Goal: Use online tool/utility: Utilize a website feature to perform a specific function

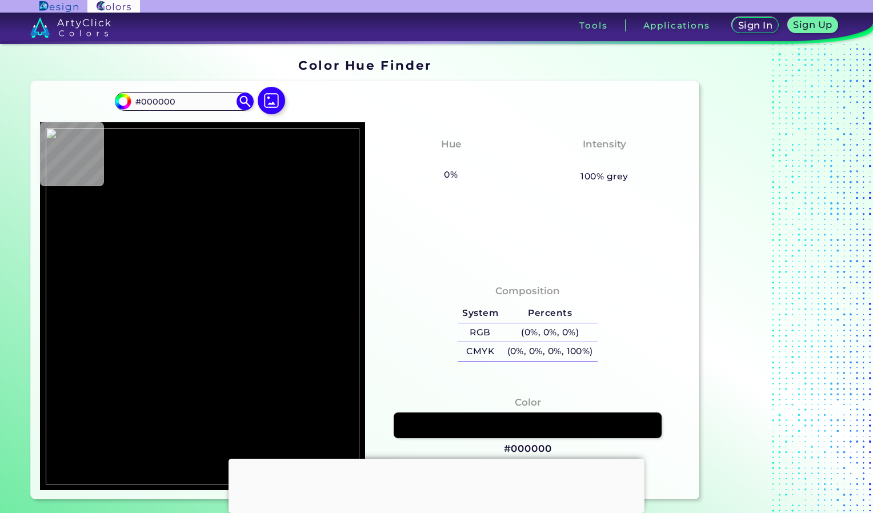
scroll to position [55, 0]
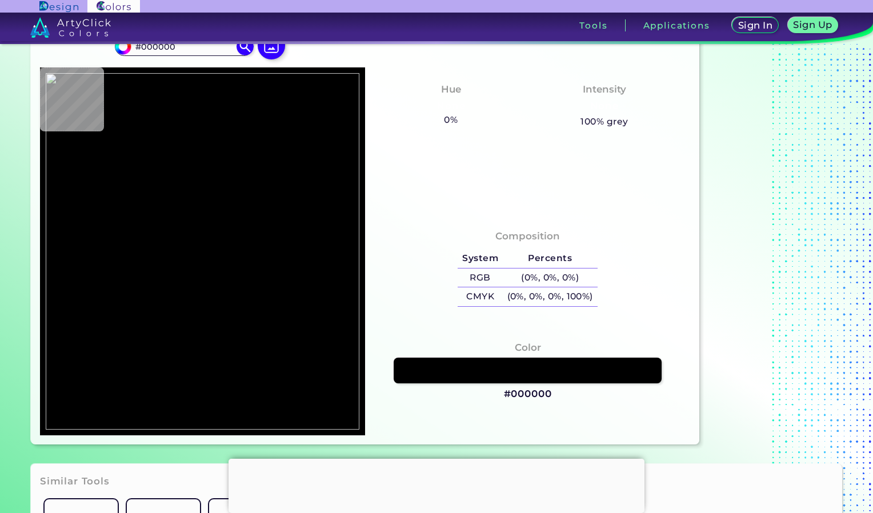
type input "#a57819"
type input "#A57819"
type input "#96650d"
type input "#96650D"
type input "#a3761f"
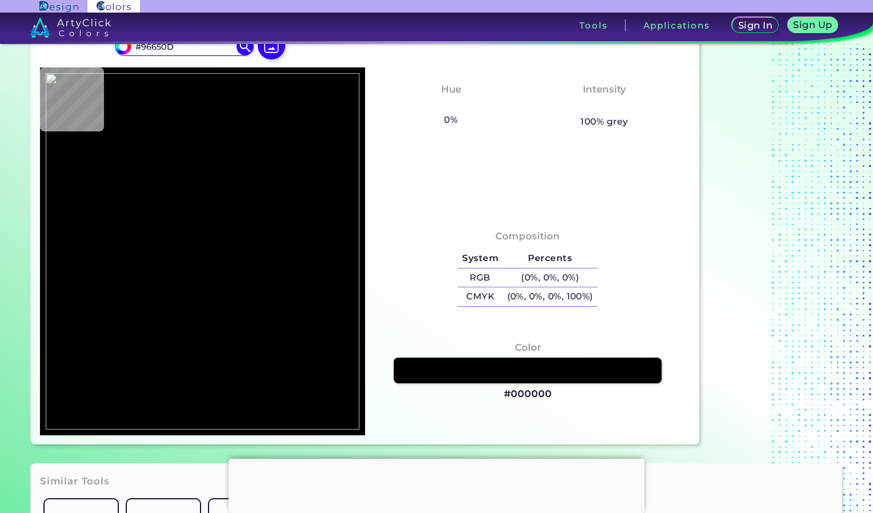
type input "#A3761F"
type input "#9a6a14"
type input "#9A6A14"
type input "#af8123"
type input "#AF8123"
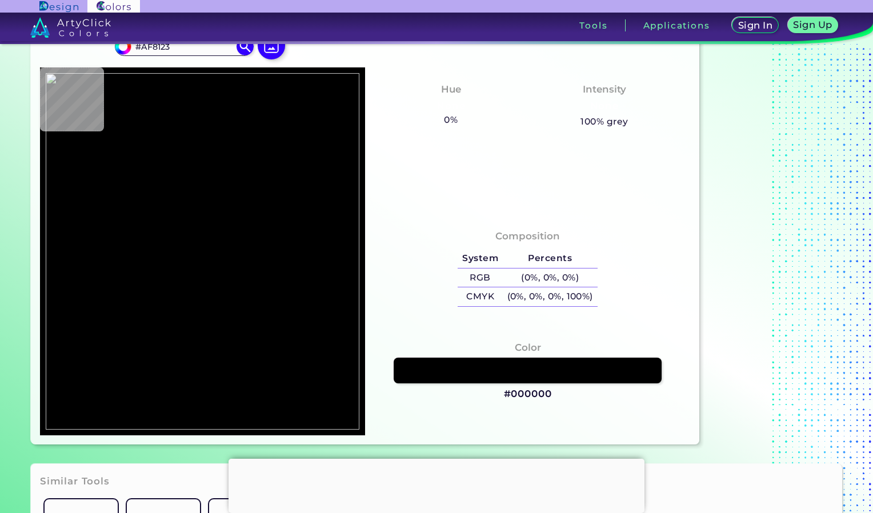
type input "#a2751b"
type input "#A2751B"
type input "#9c6b11"
type input "#9C6B11"
type input "#a6761c"
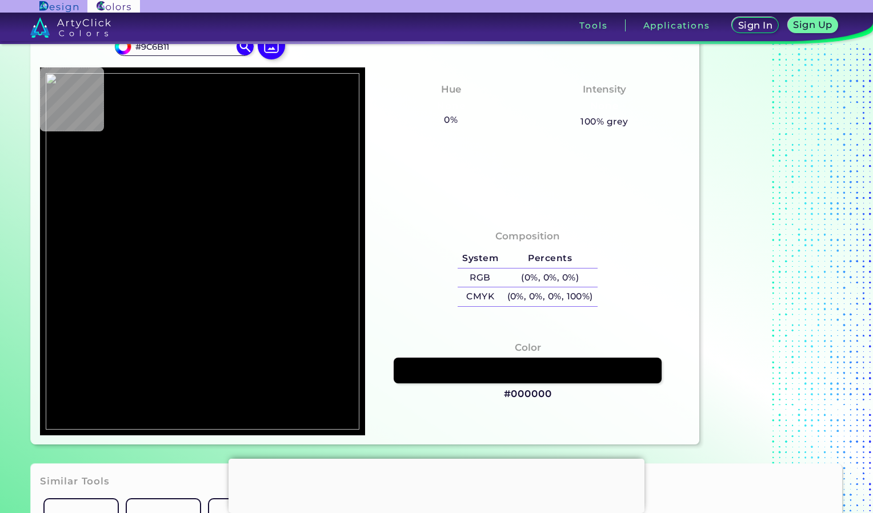
type input "#A6761C"
type input "#8b600b"
type input "#8B600B"
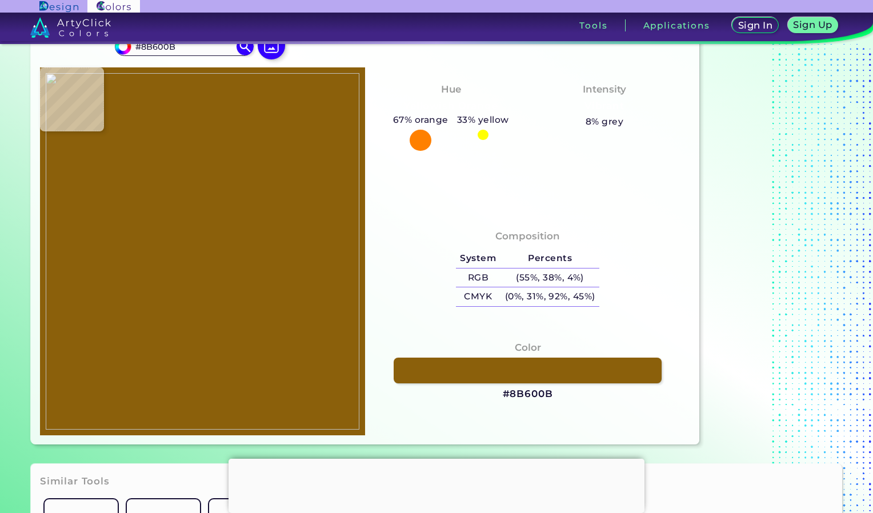
type input "#855909"
type input "#815606"
type input "#482a00"
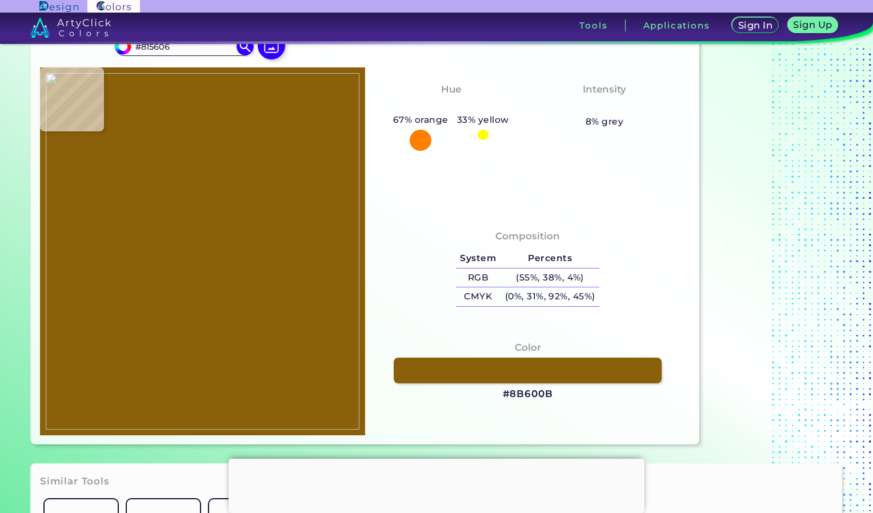
type input "#482A00"
type input "#684400"
type input "#402a00"
type input "#402A00"
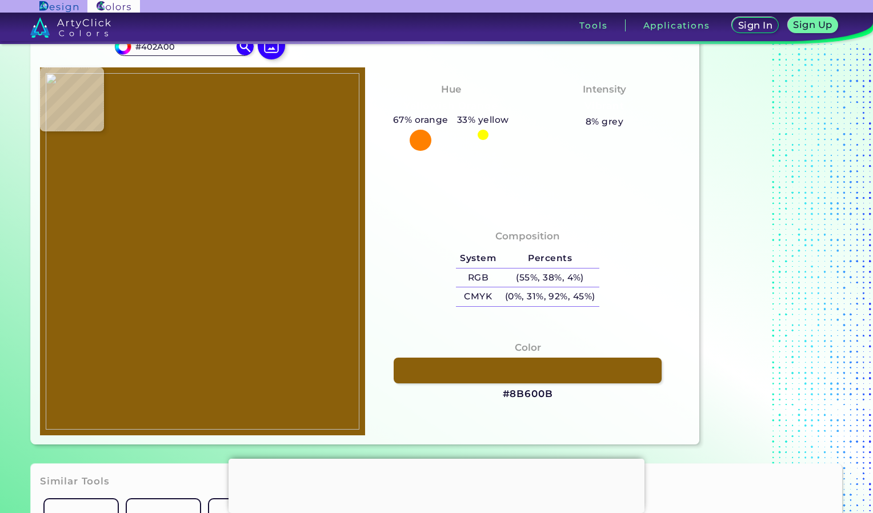
type input "#472e03"
type input "#472E03"
type input "#392200"
type input "#2f1e00"
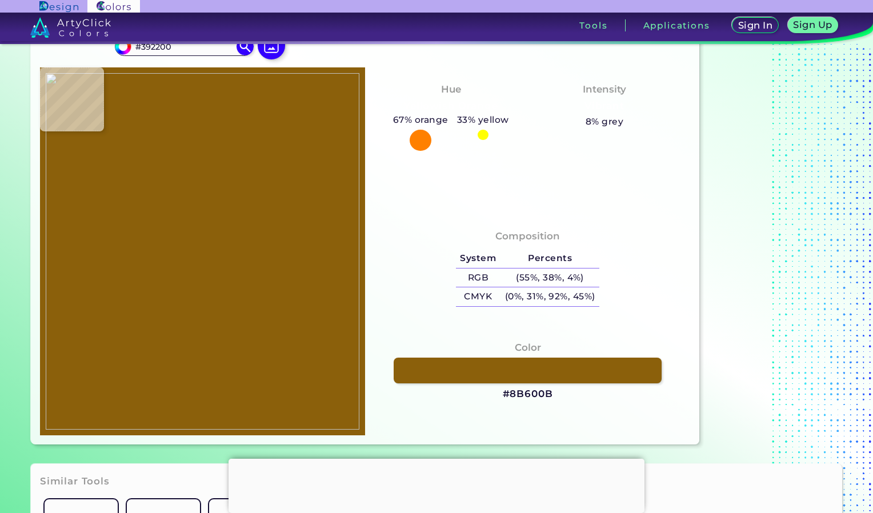
type input "#2F1E00"
type input "#3a2400"
type input "#3A2400"
type input "#5c3900"
type input "#5C3900"
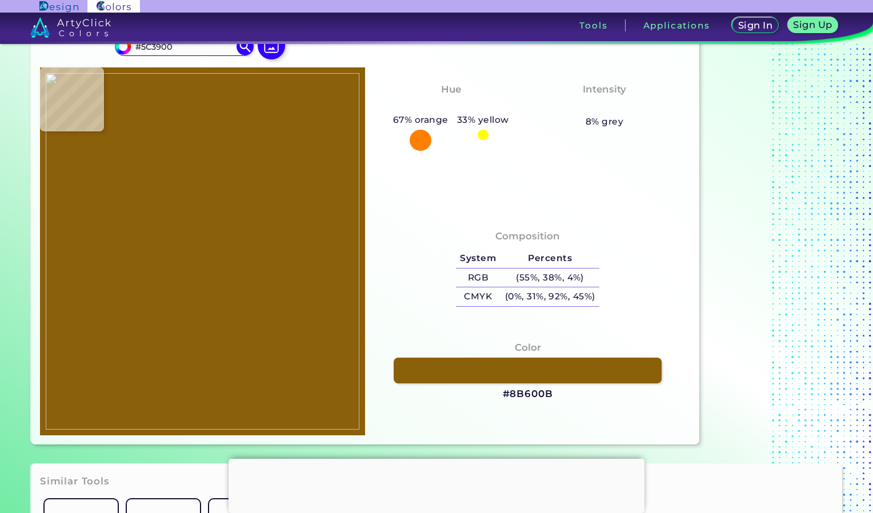
type input "#946c13"
type input "#946C13"
type input "#624e11"
type input "#624E11"
type input "#52400a"
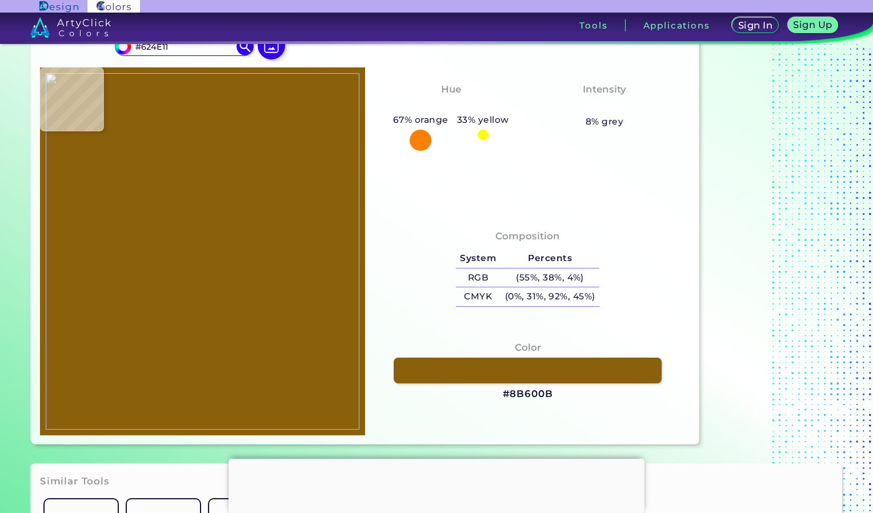
type input "#52400A"
type input "#734f05"
type input "#734F05"
type input "#8d5d07"
type input "#8D5D07"
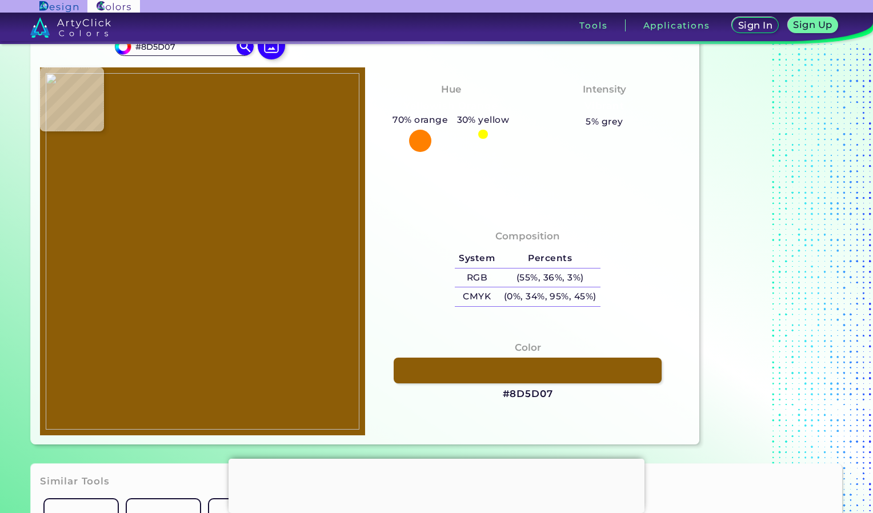
type input "#a17a1a"
type input "#A17A1A"
type input "#8f6516"
type input "#8F6516"
type input "#885f15"
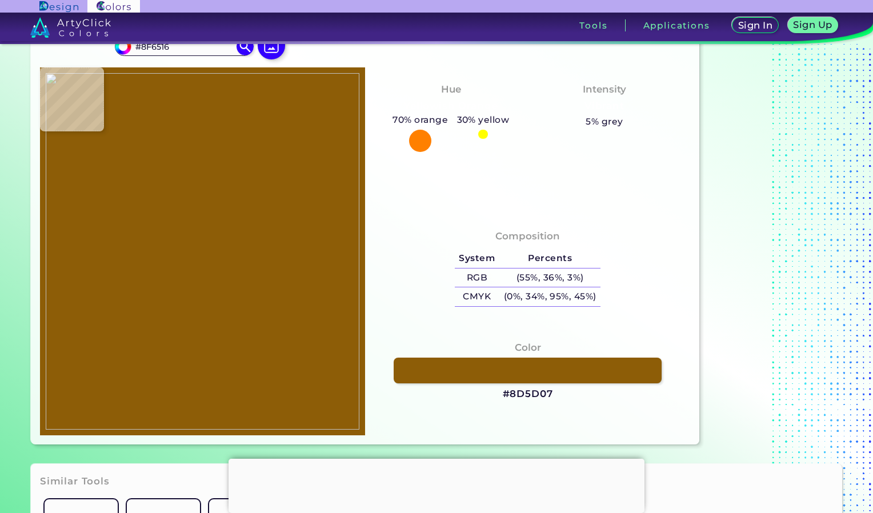
type input "#885F15"
type input "#8b6515"
type input "#8B6515"
type input "#966e16"
type input "#966E16"
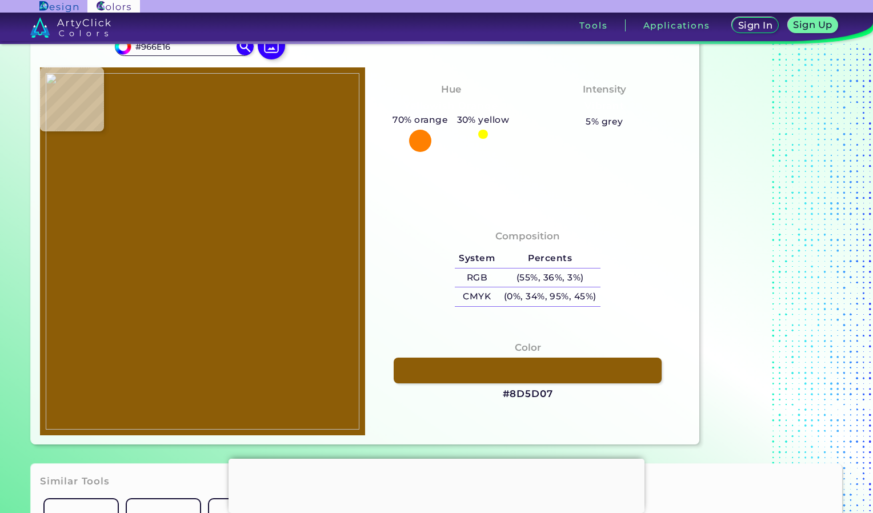
type input "#966c18"
type input "#966C18"
type input "#82580b"
type input "#82580B"
type input "#8b6413"
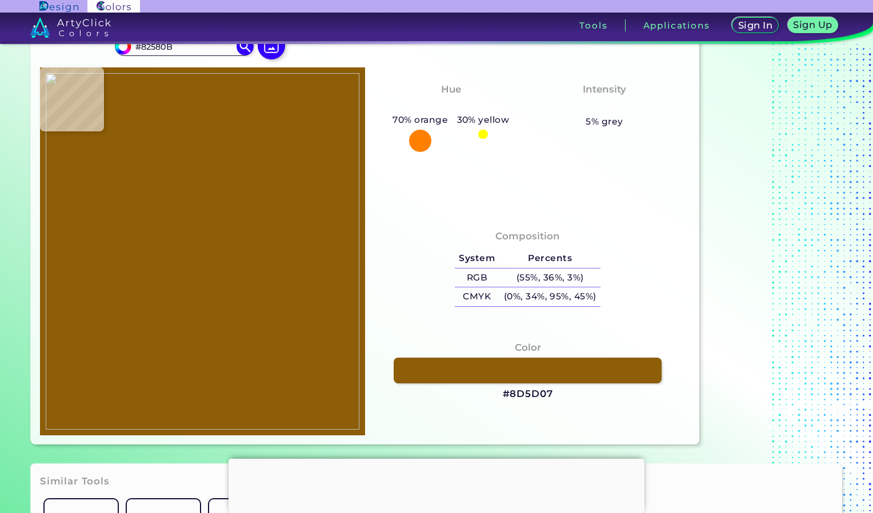
type input "#8B6413"
type input "#856114"
type input "#7a5510"
type input "#7A5510"
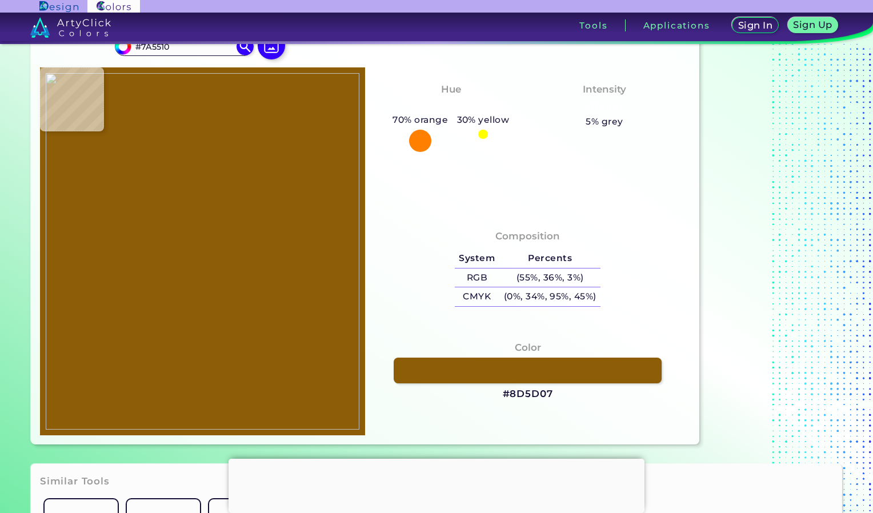
type input "#86590d"
type input "#86590D"
type input "#b48a25"
type input "#B48A25"
type input "#9e6d17"
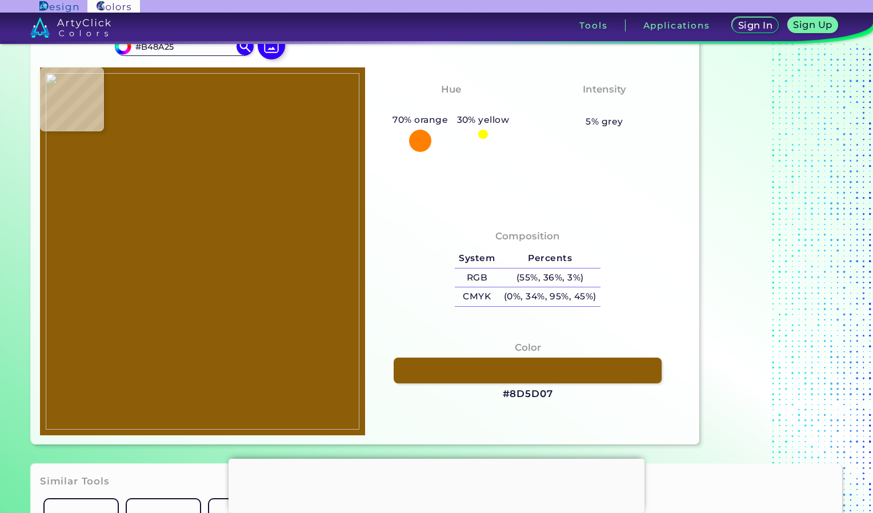
type input "#9E6D17"
type input "#9d6e11"
type input "#9D6E11"
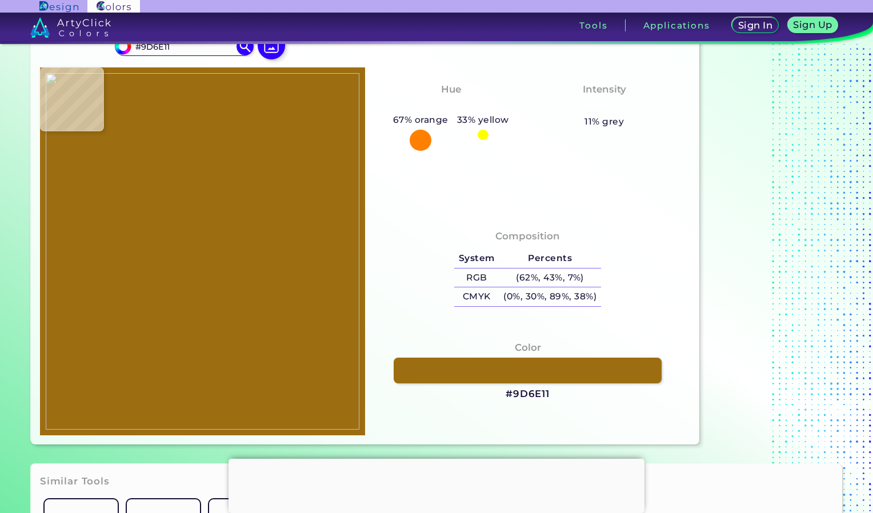
type input "#a17216"
type input "#A17216"
type input "#a47716"
type input "#A47716"
type input "#95650d"
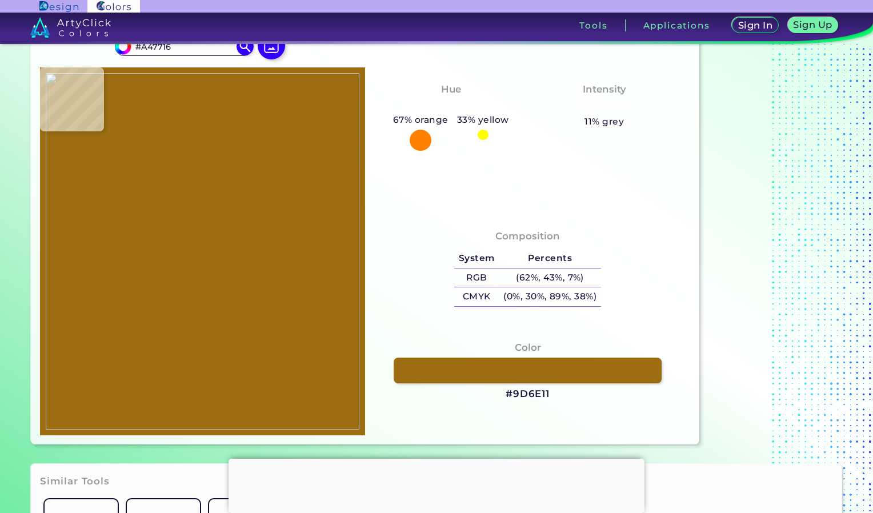
type input "#95650D"
type input "#a17415"
type input "#A17415"
type input "#9b6d12"
type input "#9B6D12"
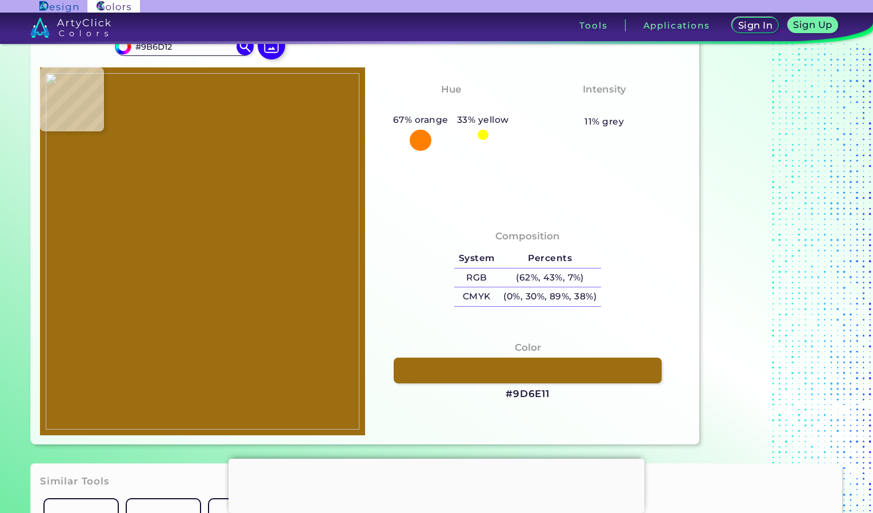
type input "#9b7017"
type input "#9B7017"
type input "#9c7117"
type input "#9C7117"
type input "#996d15"
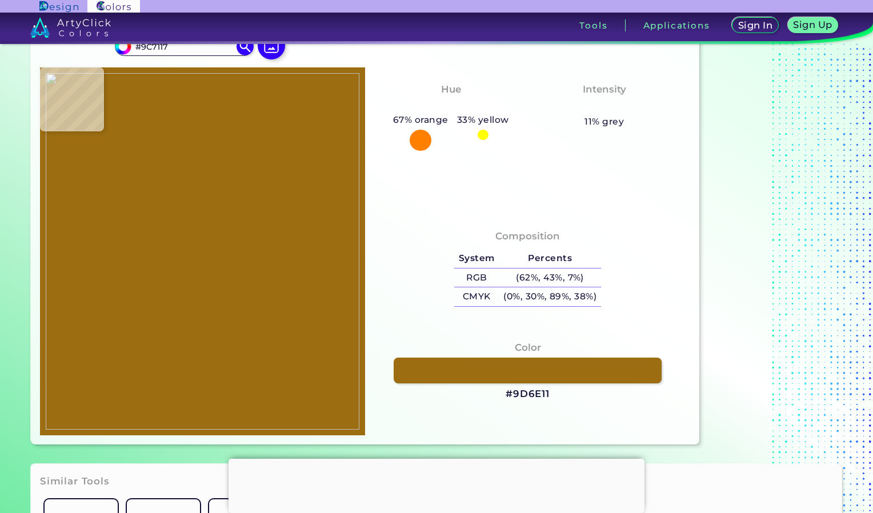
type input "#996D15"
type input "#a37a1c"
type input "#A37A1C"
type input "#976912"
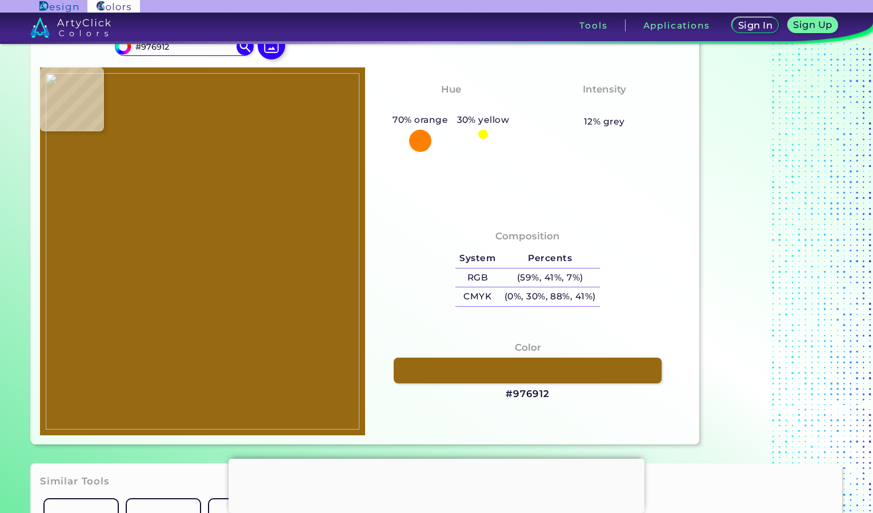
type input "#a17318"
type input "#A17318"
type input "#9d6f17"
type input "#9D6F17"
type input "#9a6e14"
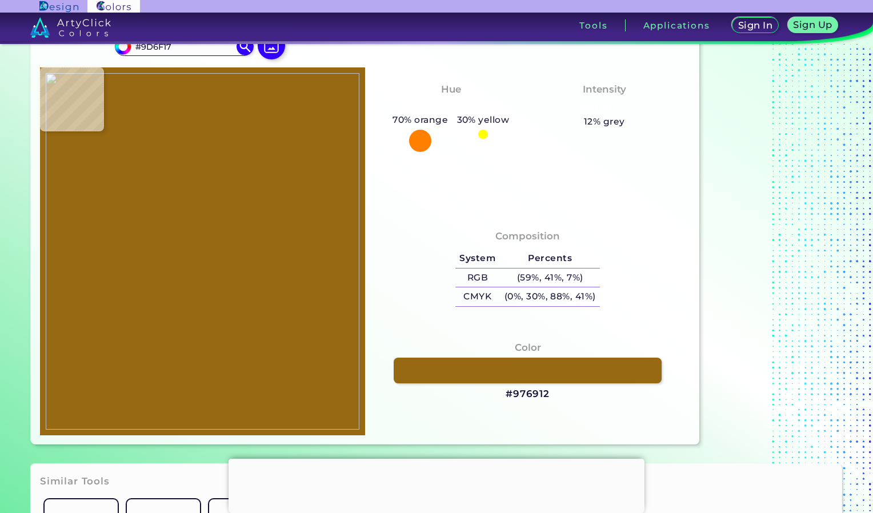
type input "#9A6E14"
type input "#986b0f"
type input "#986B0F"
type input "#986b13"
type input "#986B13"
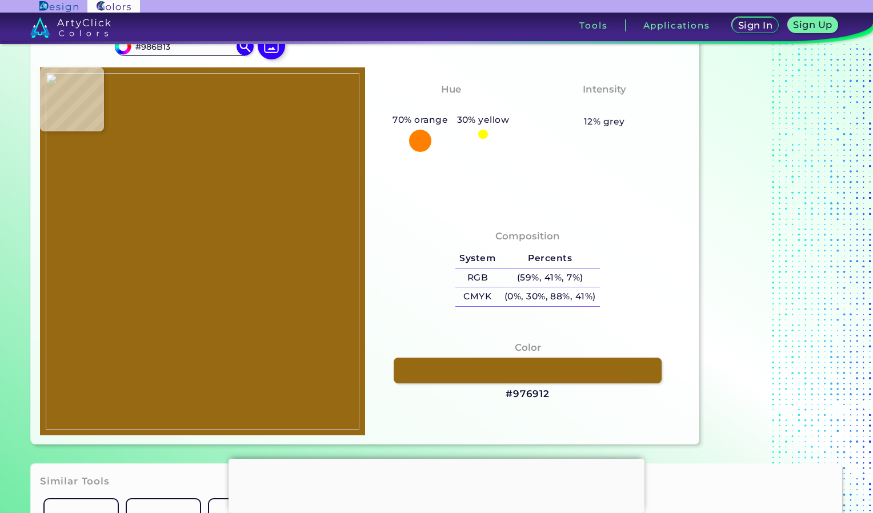
type input "#936811"
type input "#8c600d"
type input "#8C600D"
type input "#8d610d"
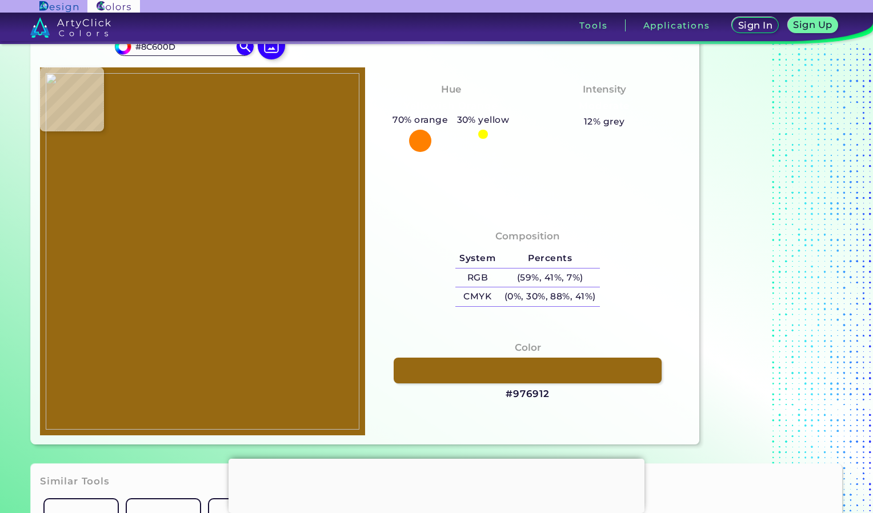
type input "#8D610D"
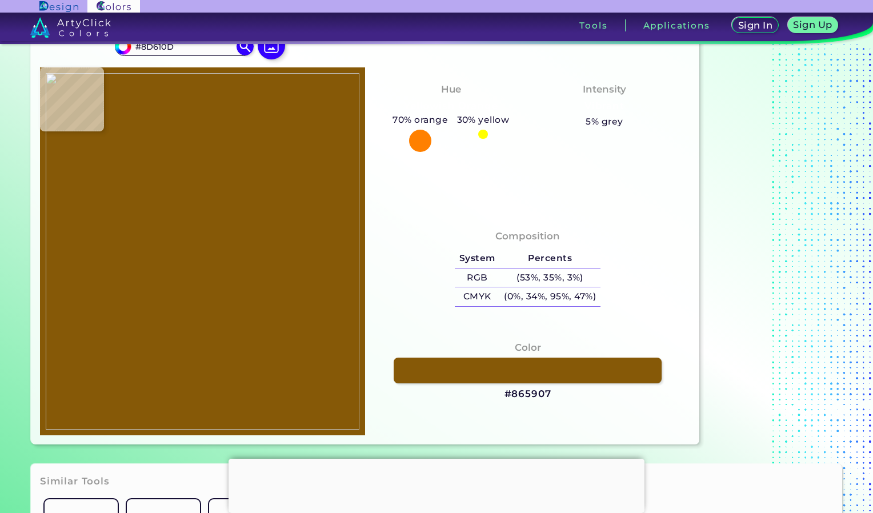
type input "#865907"
type input "#885a07"
type input "#885A07"
type input "#97680d"
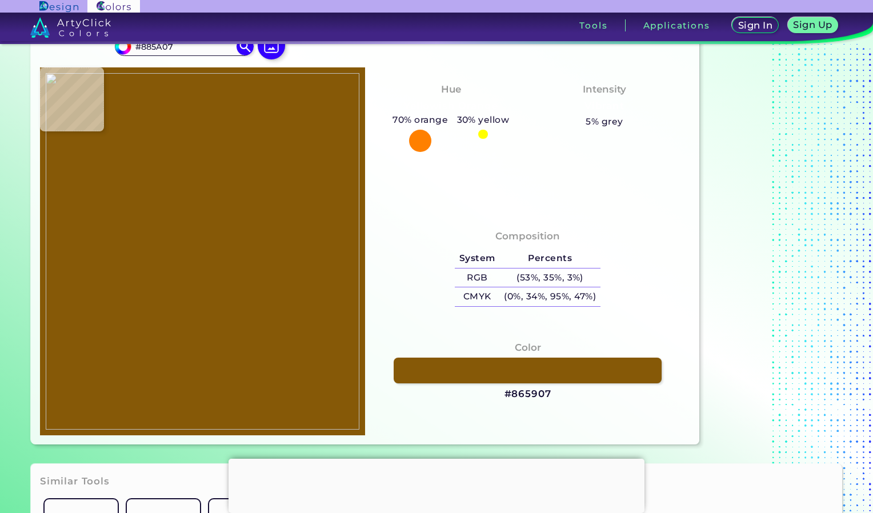
type input "#97680D"
type input "#885702"
type input "#885b07"
type input "#885B07"
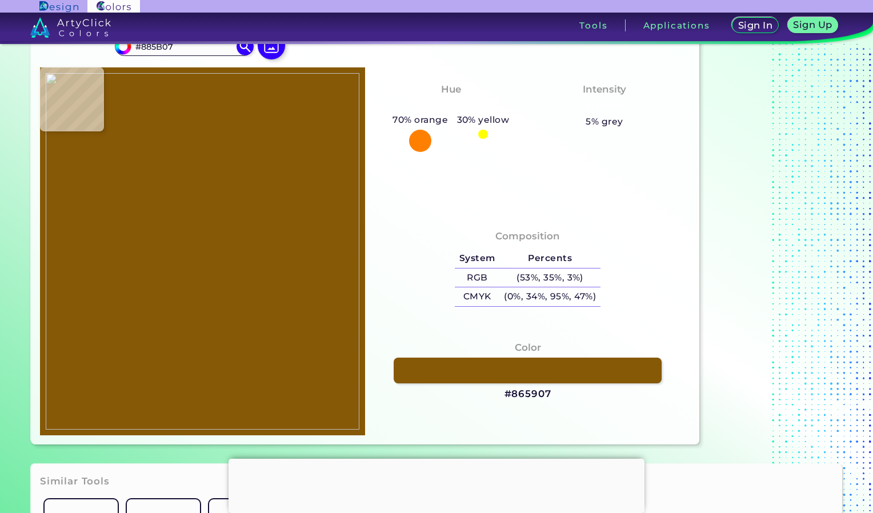
type input "#91640f"
type input "#91640F"
type input "#92640e"
type input "#92640E"
type input "#8d5f0d"
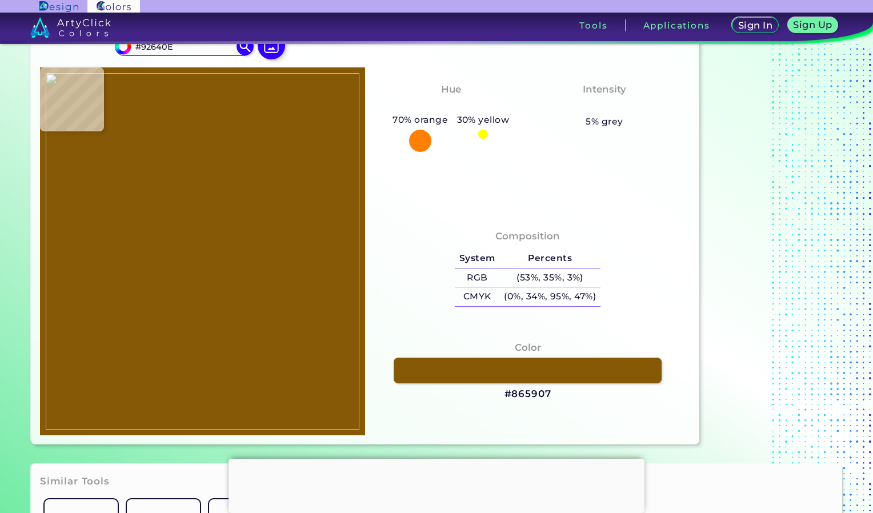
type input "#8D5F0D"
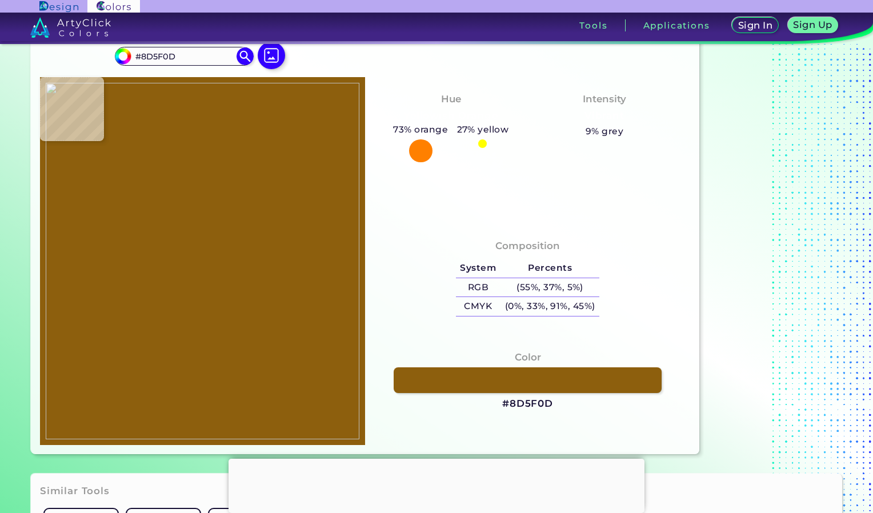
scroll to position [45, 0]
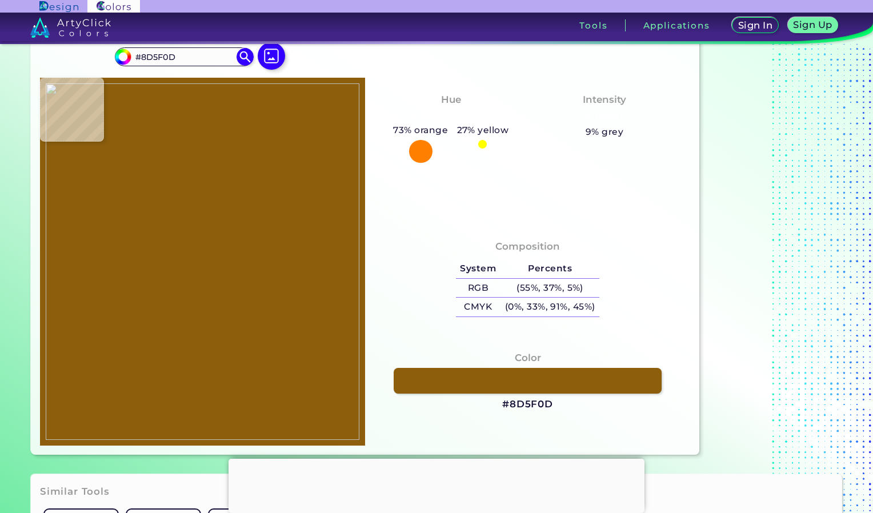
type input "#8c6111"
type input "#8C6111"
type input "#9a6e18"
type input "#9A6E18"
type input "#9c701b"
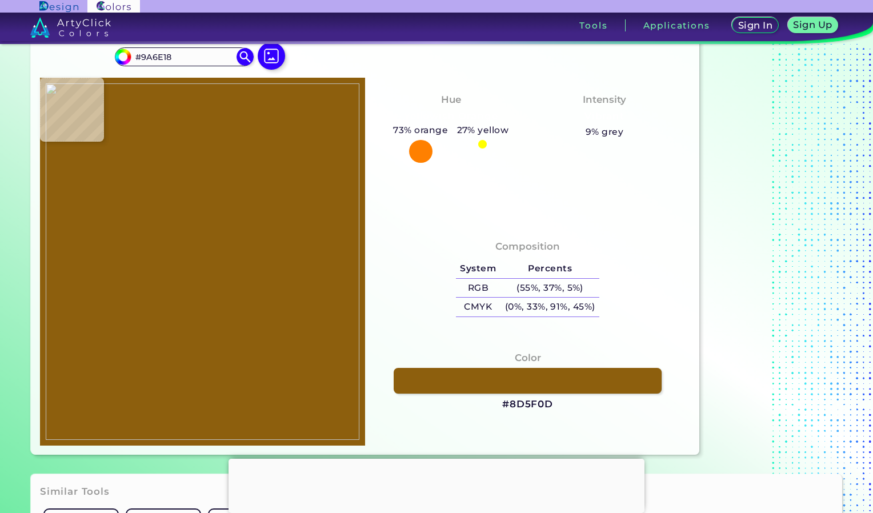
type input "#9C701B"
type input "#a0761b"
type input "#A0761B"
type input "#875e0c"
type input "#875E0C"
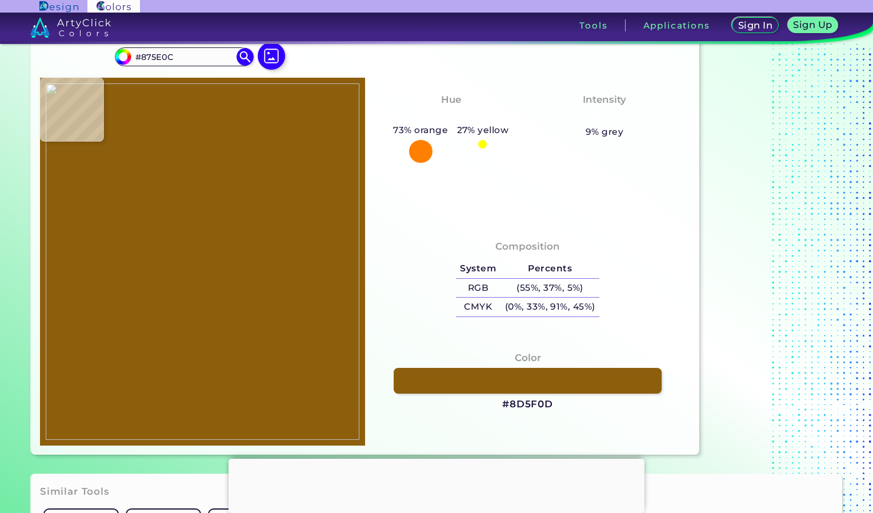
type input "#916209"
type input "#91610a"
type input "#91610A"
type input "#805206"
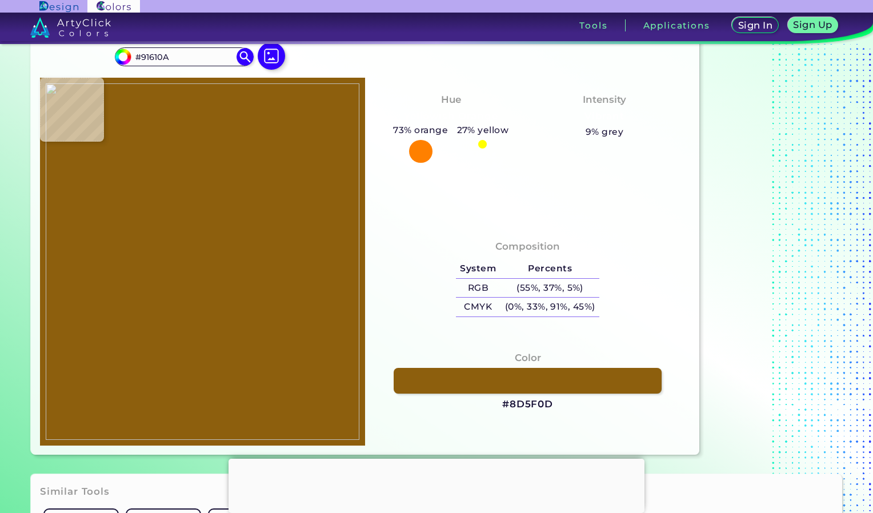
type input "#805206"
type input "#996c13"
type input "#996C13"
type input "#93650b"
type input "#93650B"
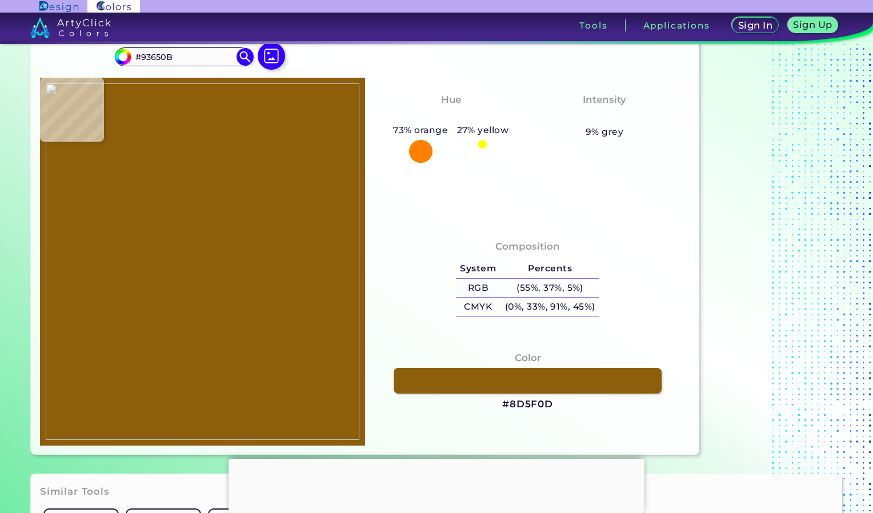
type input "#84590a"
type input "#84590A"
type input "#895d10"
type input "#895D10"
type input "#8d600c"
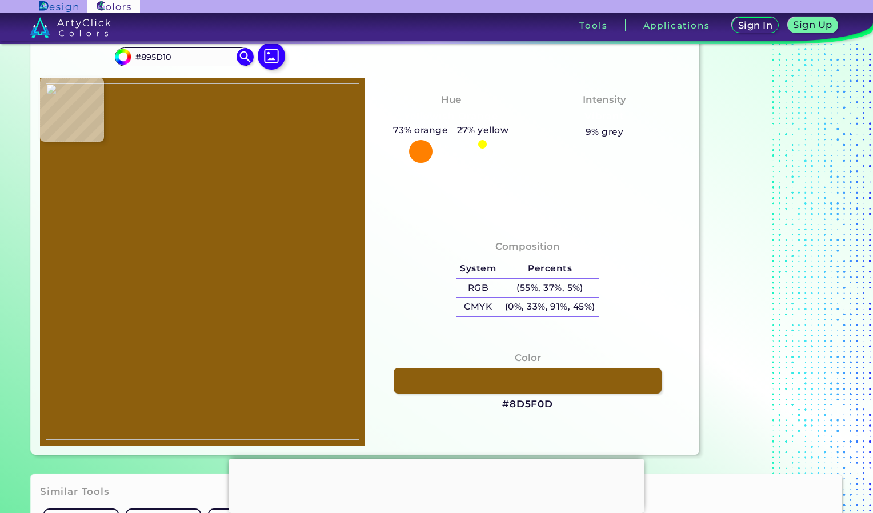
type input "#8D600C"
type input "#9c731a"
type input "#9C731A"
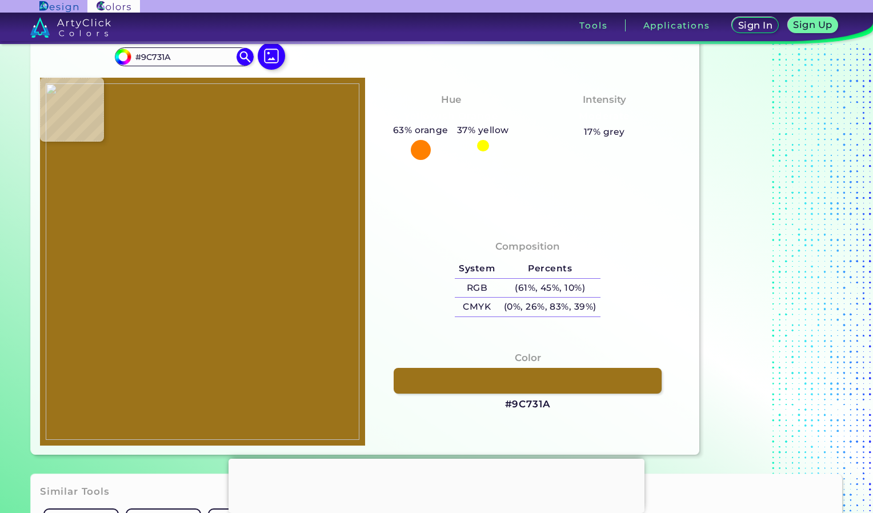
type input "#98721e"
type input "#98721E"
type input "#9c721c"
type input "#9C721C"
type input "#a3781d"
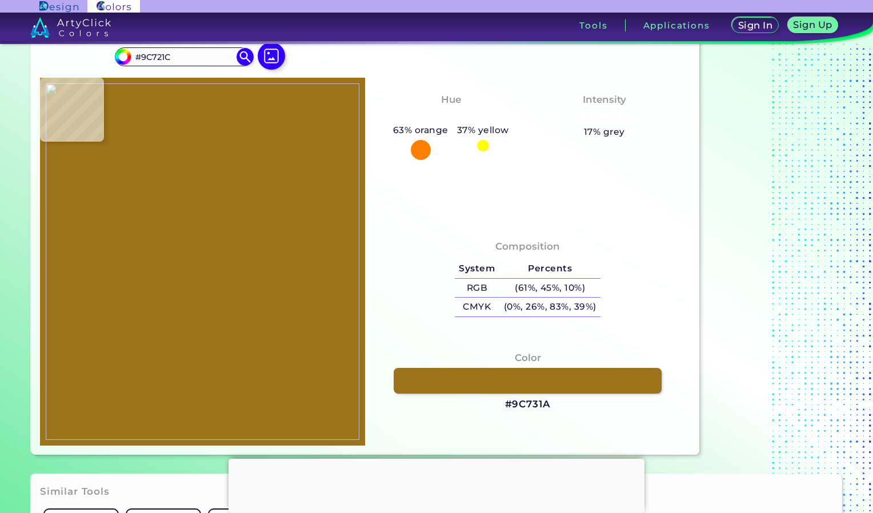
type input "#A3781D"
type input "#a1751c"
type input "#A1751C"
type input "#9a7017"
type input "#9A7017"
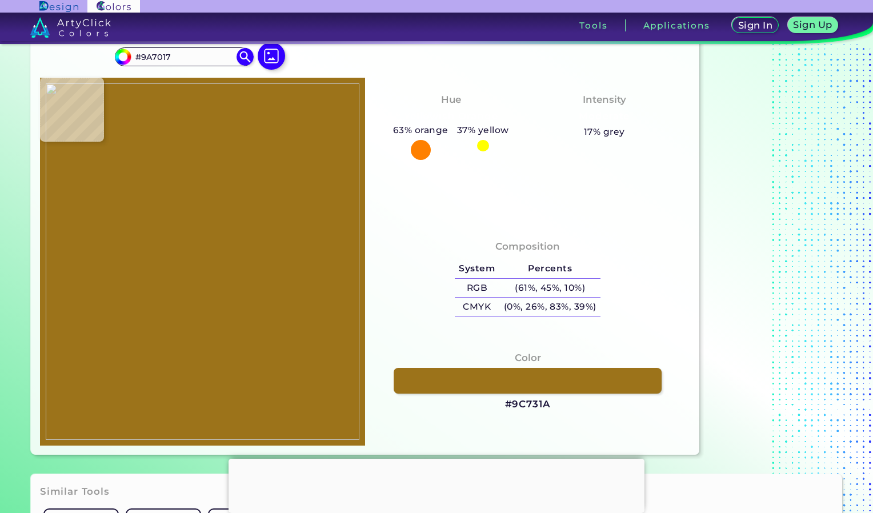
type input "#926917"
type input "#885e11"
type input "#885E11"
type input "#966f16"
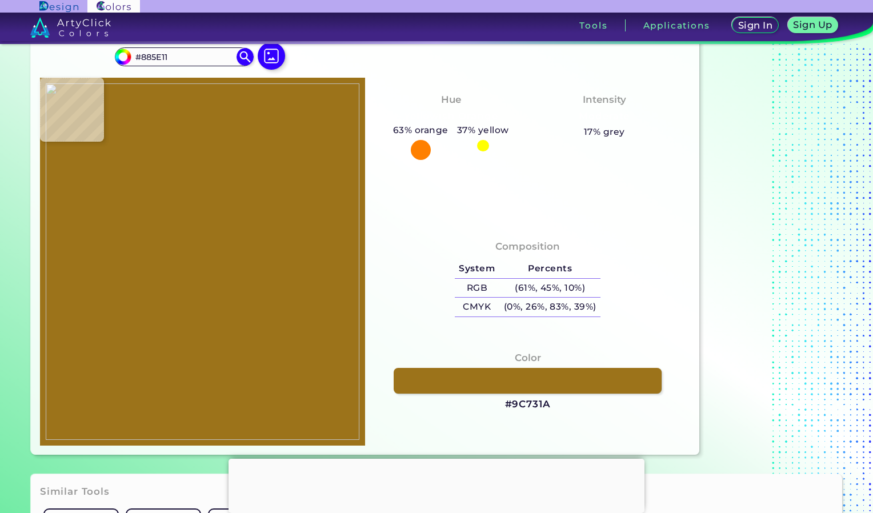
type input "#966F16"
type input "#9a6f17"
type input "#9A6F17"
type input "#9d721d"
type input "#9D721D"
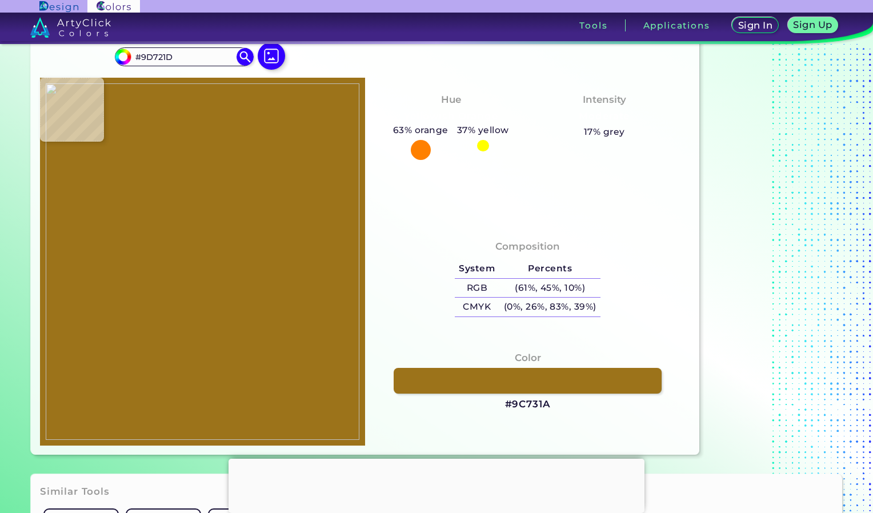
type input "#9b7119"
type input "#9B7119"
type input "#9d711a"
type input "#9D711A"
type input "#a17013"
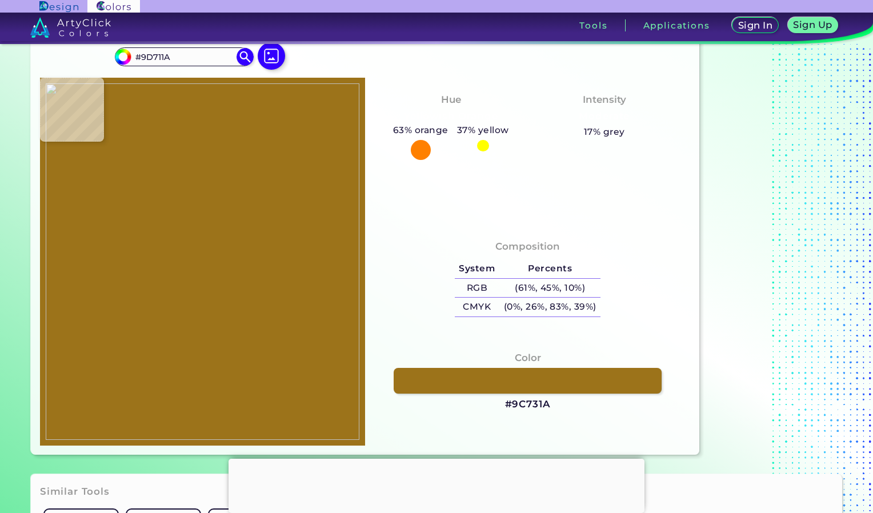
type input "#A17013"
type input "#a27317"
type input "#A27317"
type input "#9f7119"
type input "#9F7119"
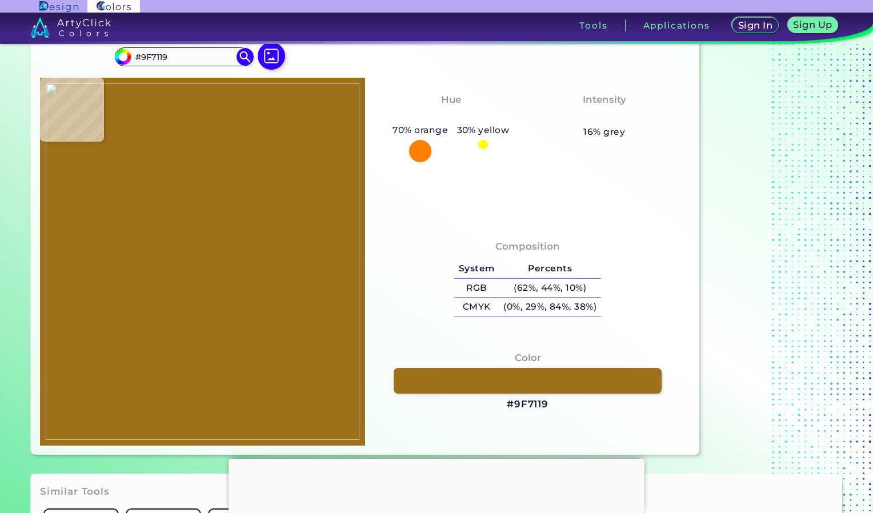
type input "#a4781f"
type input "#A4781F"
type input "#a5771d"
type input "#A5771D"
type input "#a4761a"
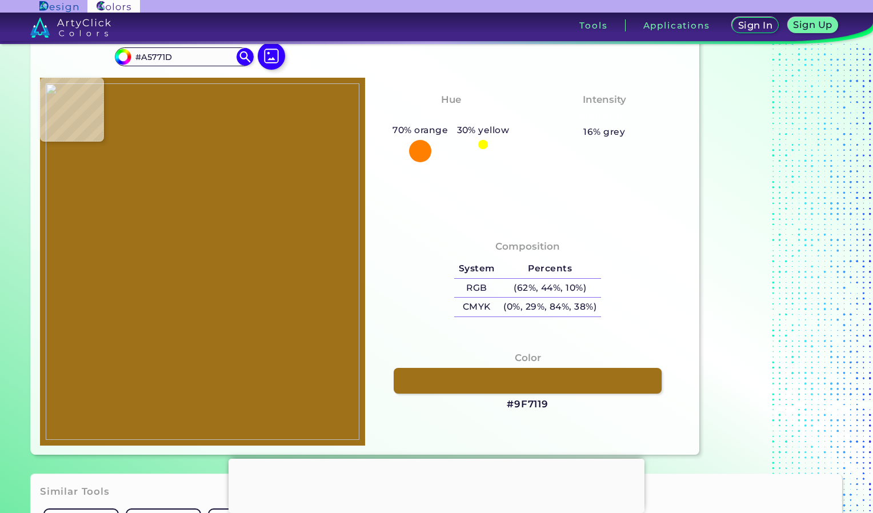
type input "#A4761A"
type input "#ad8024"
type input "#AD8024"
type input "#986d17"
type input "#986D17"
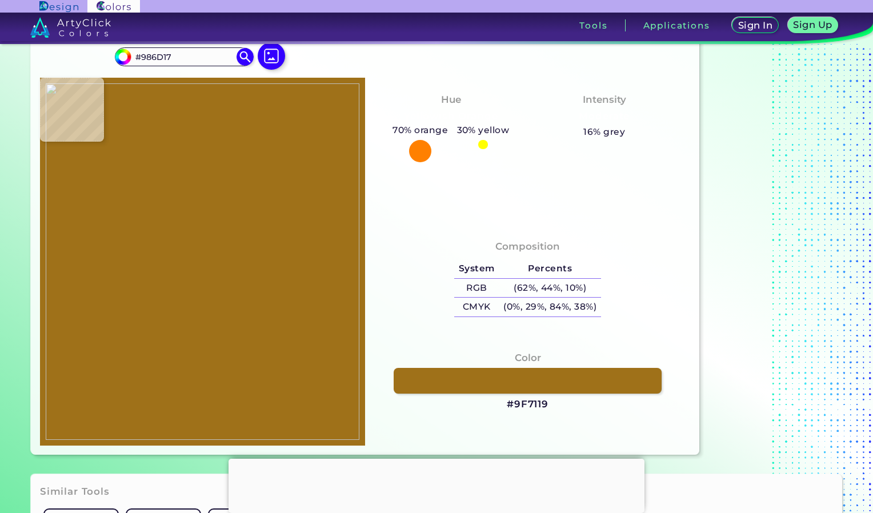
type input "#ab7d20"
type input "#AB7D20"
type input "#a3771c"
type input "#A3771C"
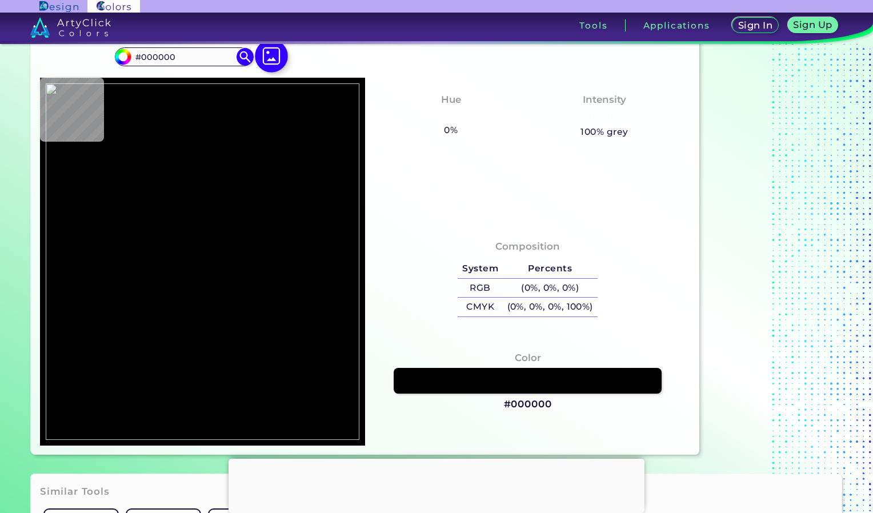
click at [268, 61] on img at bounding box center [271, 55] width 33 height 33
click at [0, 0] on input "file" at bounding box center [0, 0] width 0 height 0
